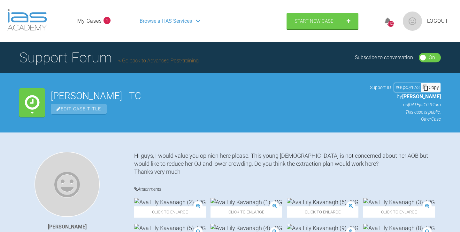
click at [90, 20] on link "My Cases" at bounding box center [89, 21] width 25 height 8
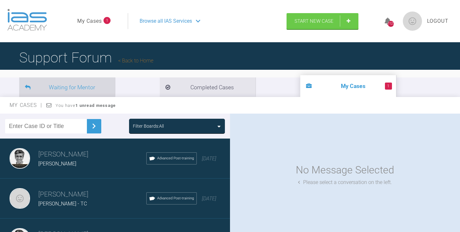
click at [87, 88] on li "Waiting for Mentor" at bounding box center [67, 86] width 96 height 19
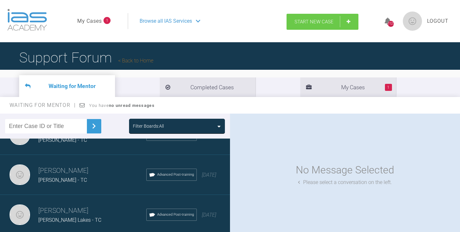
click at [309, 24] on span "Start New Case" at bounding box center [313, 22] width 39 height 6
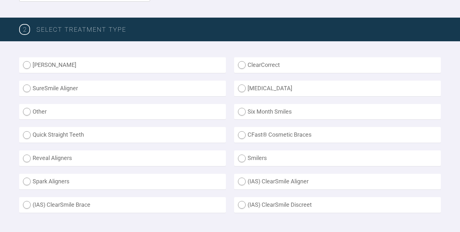
scroll to position [149, 0]
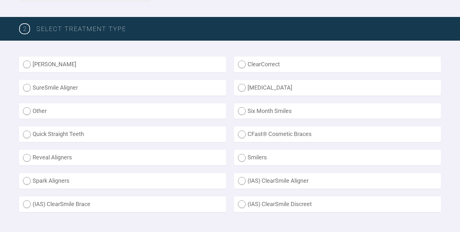
click at [135, 110] on label "Other" at bounding box center [122, 111] width 207 height 16
radio input "true"
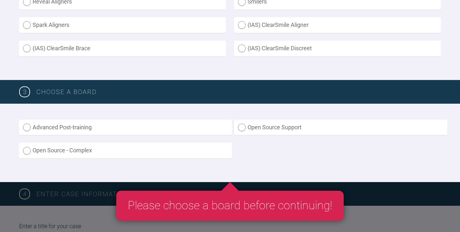
scroll to position [307, 0]
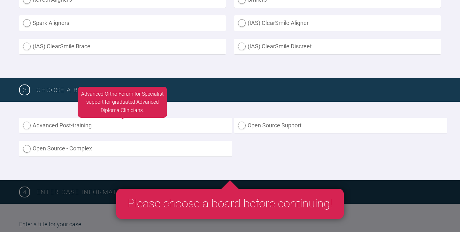
click at [137, 124] on label "Advanced Post-training" at bounding box center [125, 126] width 213 height 16
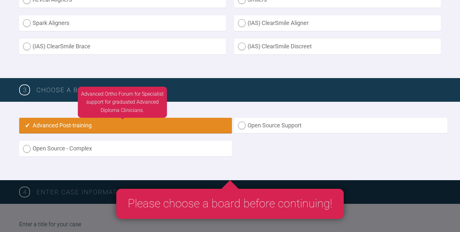
radio input "true"
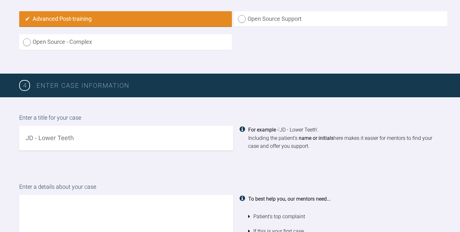
scroll to position [413, 0]
click at [70, 142] on input "text" at bounding box center [126, 138] width 214 height 25
type input "Conor McEvoy - TC"
click at [29, 195] on textarea at bounding box center [126, 231] width 214 height 73
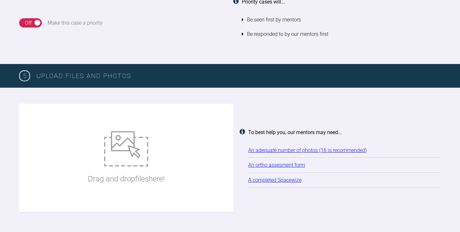
scroll to position [789, 0]
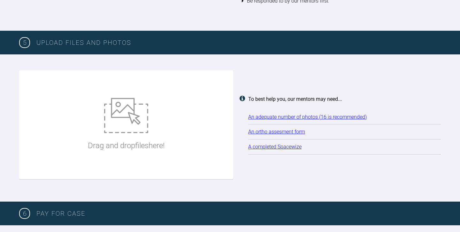
type textarea "Hi guys, this patient is mainly concerned about his rev OJ, do you think extrac…"
click at [125, 116] on img at bounding box center [126, 115] width 44 height 35
type input "C:\fakepath\Conor McEvoy (2).JPG"
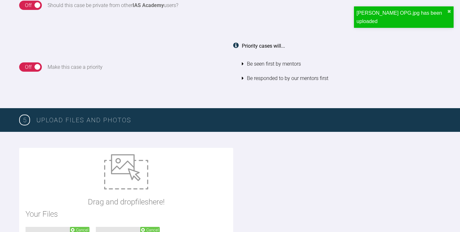
scroll to position [715, 0]
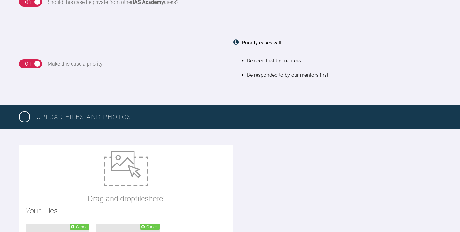
click at [144, 168] on img at bounding box center [126, 168] width 44 height 35
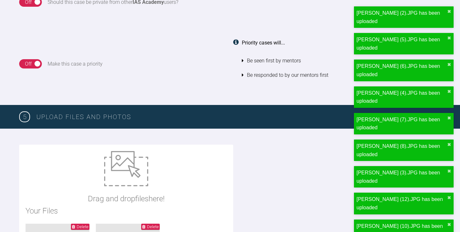
type input "C:\fakepath\Conor McEvoy ORTHODONTIC ASSESSMENT.docx"
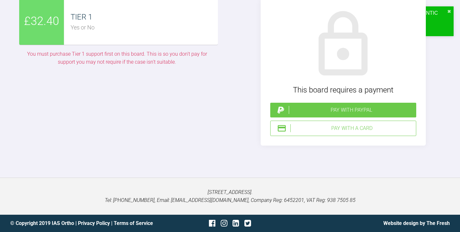
scroll to position [1760, 0]
click at [337, 129] on div "Pay with a Card" at bounding box center [351, 128] width 123 height 8
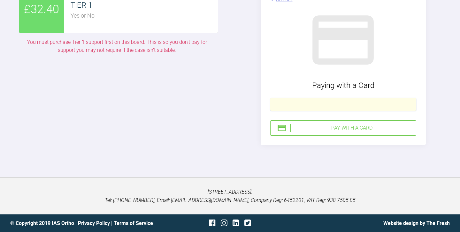
click at [346, 132] on div "Pay with a Card" at bounding box center [351, 128] width 123 height 8
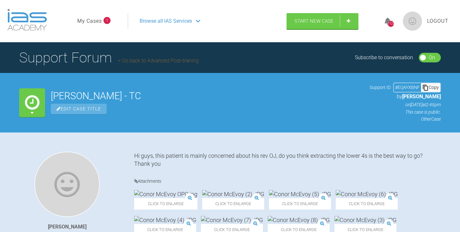
click at [93, 19] on link "My Cases" at bounding box center [89, 21] width 25 height 8
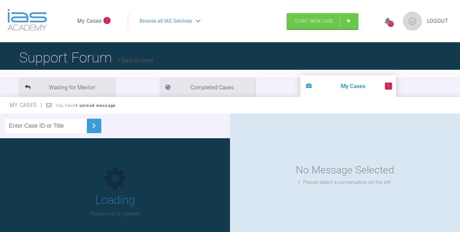
click at [58, 127] on input "text" at bounding box center [46, 125] width 82 height 14
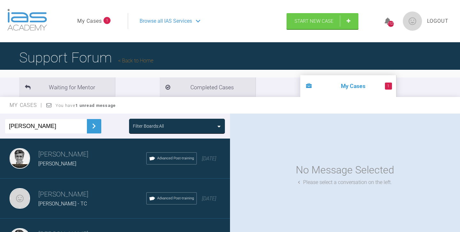
type input "Kenneth"
drag, startPoint x: 58, startPoint y: 127, endPoint x: 143, endPoint y: 130, distance: 84.7
click at [143, 130] on div "Filter Boards: All" at bounding box center [177, 125] width 96 height 15
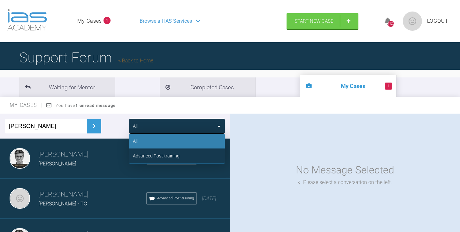
click at [147, 142] on div "All" at bounding box center [177, 141] width 96 height 15
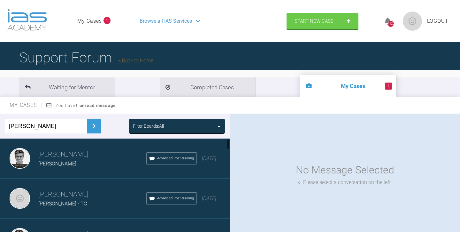
click at [150, 126] on div "Filter Boards: All" at bounding box center [148, 125] width 31 height 7
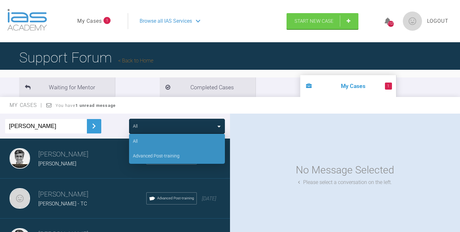
click at [148, 155] on div "Advanced Post-training" at bounding box center [156, 155] width 47 height 7
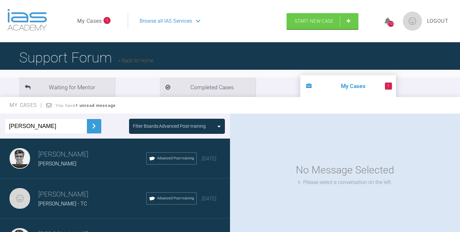
click at [89, 123] on img at bounding box center [94, 126] width 10 height 10
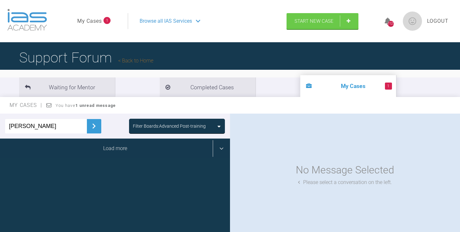
click at [101, 152] on div "Load more" at bounding box center [115, 148] width 230 height 20
click at [101, 151] on div "Load more" at bounding box center [115, 148] width 230 height 20
click at [115, 149] on div "Load more" at bounding box center [115, 148] width 230 height 20
click at [118, 140] on div "Load more" at bounding box center [115, 148] width 230 height 20
click at [113, 146] on div "Load more" at bounding box center [115, 148] width 230 height 20
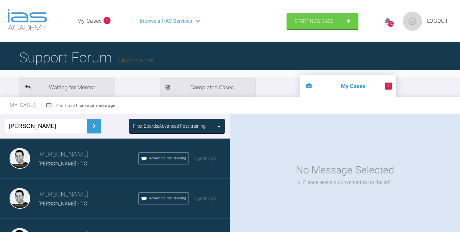
click at [108, 164] on div "Kenneth Murphy - TC" at bounding box center [88, 163] width 100 height 8
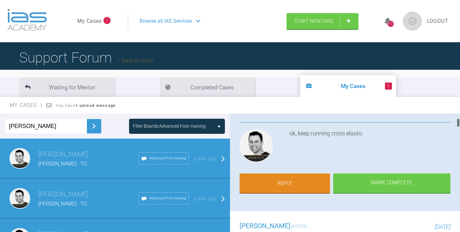
scroll to position [61, 0]
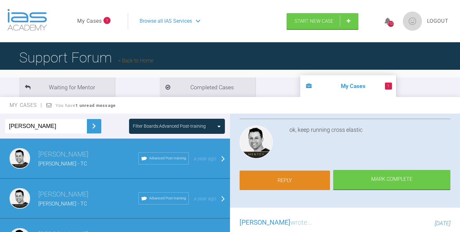
click at [299, 179] on link "Reply" at bounding box center [285, 180] width 90 height 20
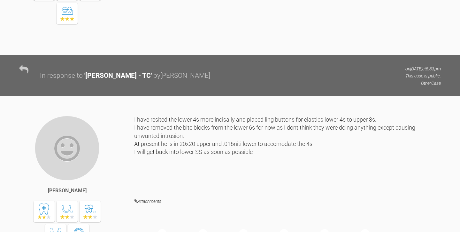
scroll to position [2004, 0]
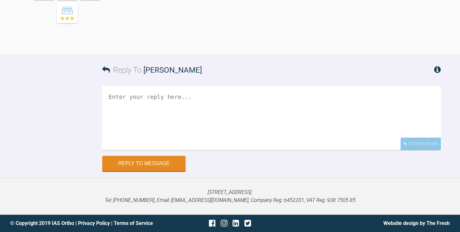
click at [116, 101] on textarea at bounding box center [271, 118] width 339 height 64
click at [133, 98] on textarea "Wires ups 19x25niti, lwr 20x20niti" at bounding box center [271, 118] width 339 height 64
click at [202, 102] on textarea "Wires upr 19x25niti, lwr 20x20niti" at bounding box center [271, 118] width 339 height 64
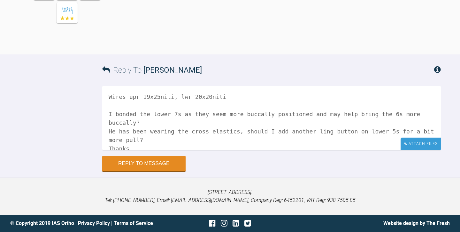
type textarea "Wires upr 19x25niti, lwr 20x20niti I bonded the lower 7s as they seem more bucc…"
click at [416, 141] on div "Attach Files" at bounding box center [421, 143] width 40 height 12
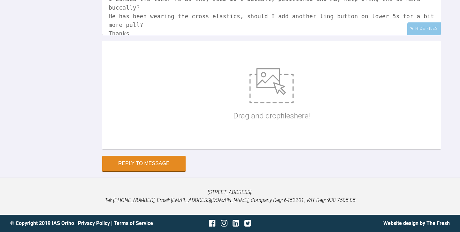
click at [283, 103] on img at bounding box center [271, 85] width 44 height 35
type input "C:\fakepath\Kenneth Murphy Aug 25 (2).JPG"
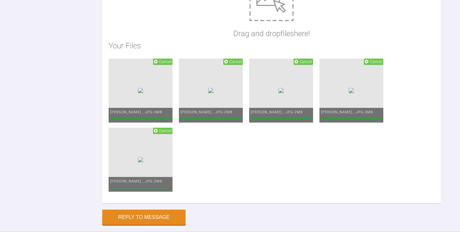
scroll to position [2027, 0]
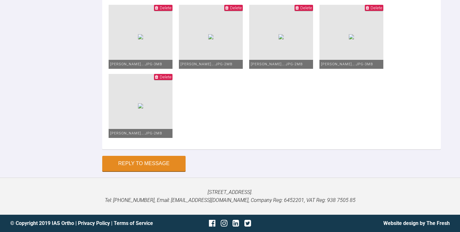
scroll to position [2233, 0]
type textarea "Wires upr 19x25niti, lwr 20x20niti I bonded the lower 7s as they seem more bucc…"
click at [132, 167] on button "Reply to Message" at bounding box center [143, 163] width 83 height 15
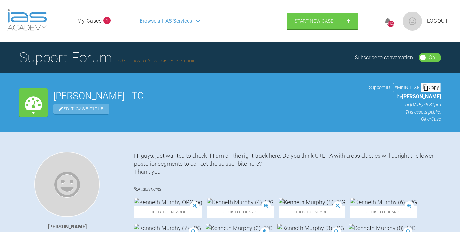
scroll to position [0, 0]
click at [314, 22] on span "Start New Case" at bounding box center [313, 22] width 39 height 6
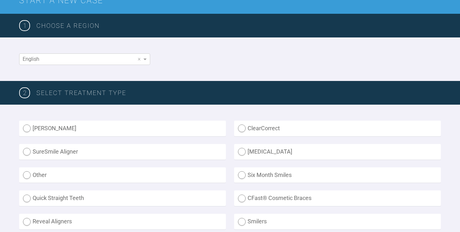
scroll to position [96, 0]
